Goal: Transaction & Acquisition: Purchase product/service

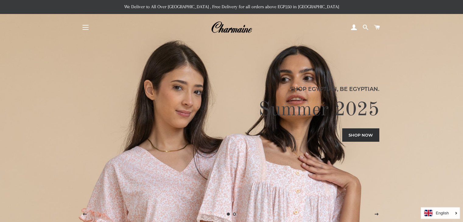
click at [83, 27] on span "button" at bounding box center [86, 27] width 6 height 1
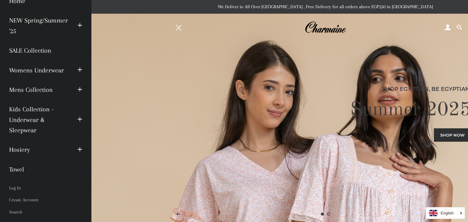
scroll to position [31, 0]
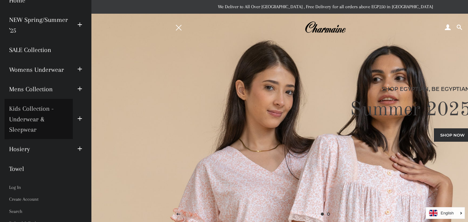
click at [33, 115] on link "Kids Collection - Underwear & Sleepwear" at bounding box center [39, 119] width 68 height 40
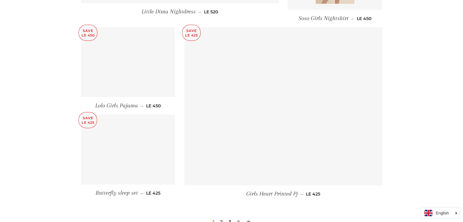
scroll to position [882, 0]
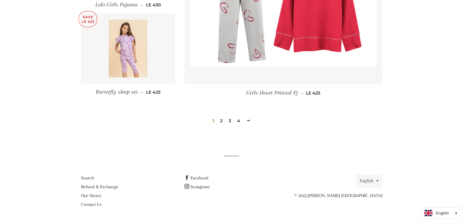
click at [221, 120] on link "2" at bounding box center [221, 120] width 7 height 9
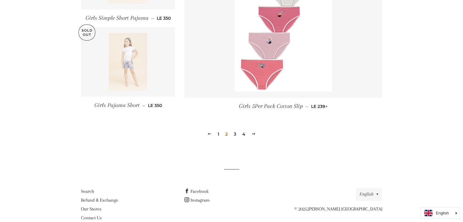
scroll to position [856, 0]
click at [235, 134] on link "3" at bounding box center [234, 133] width 7 height 9
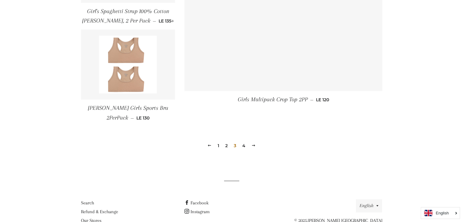
scroll to position [881, 0]
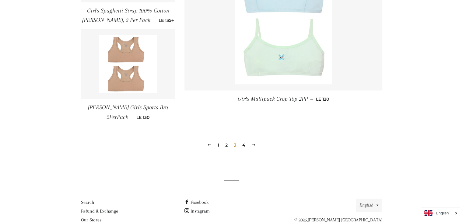
click at [244, 144] on link "4" at bounding box center [244, 145] width 8 height 9
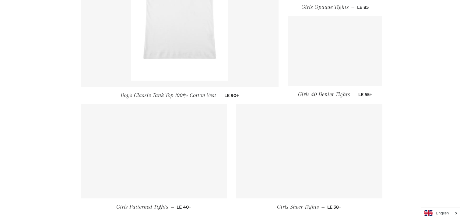
scroll to position [779, 0]
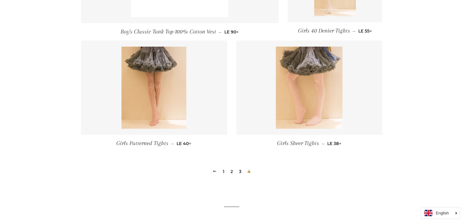
click at [239, 170] on link "3" at bounding box center [240, 171] width 7 height 9
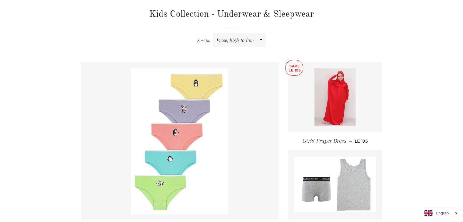
scroll to position [271, 0]
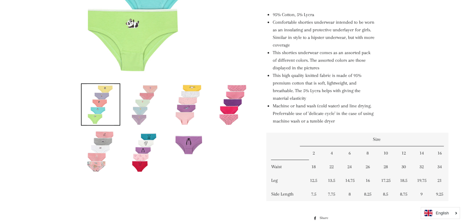
scroll to position [245, 0]
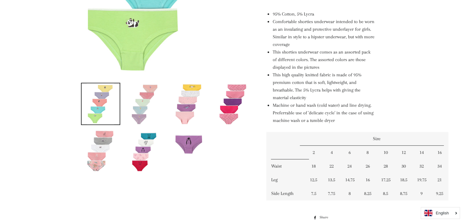
click at [108, 149] on img at bounding box center [100, 150] width 27 height 41
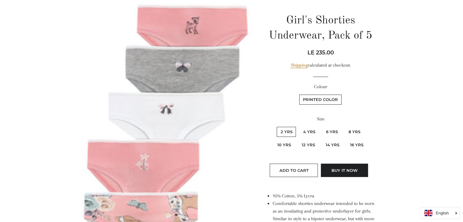
scroll to position [231, 0]
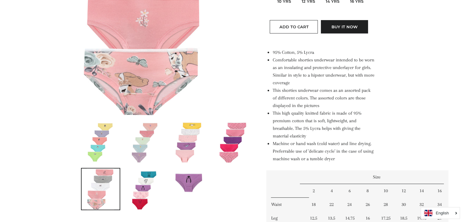
click at [186, 129] on img at bounding box center [188, 142] width 27 height 41
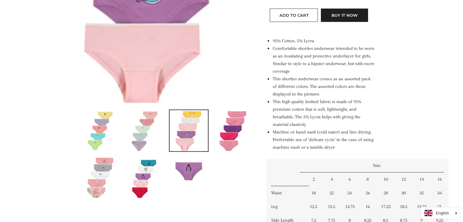
scroll to position [219, 0]
click at [145, 145] on img at bounding box center [144, 130] width 27 height 41
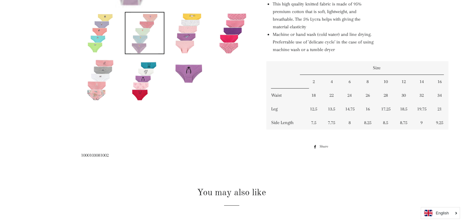
scroll to position [317, 0]
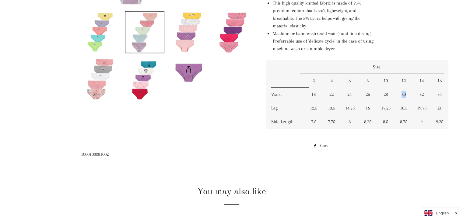
drag, startPoint x: 401, startPoint y: 95, endPoint x: 406, endPoint y: 95, distance: 4.3
click at [406, 95] on td "30" at bounding box center [404, 95] width 18 height 14
drag, startPoint x: 400, startPoint y: 122, endPoint x: 407, endPoint y: 122, distance: 6.7
click at [407, 122] on td "8.75" at bounding box center [404, 122] width 18 height 14
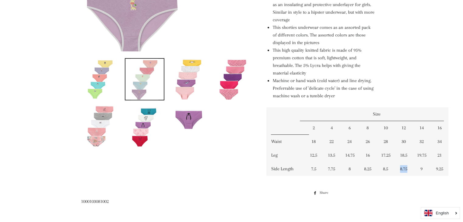
scroll to position [285, 0]
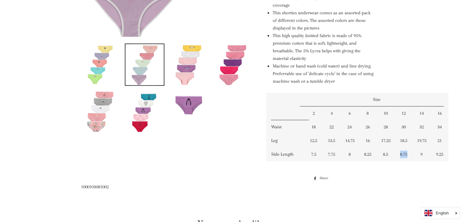
click at [93, 68] on img at bounding box center [100, 64] width 27 height 41
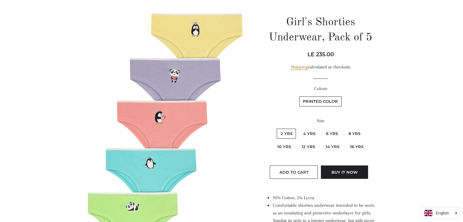
scroll to position [61, 0]
